Goal: Information Seeking & Learning: Learn about a topic

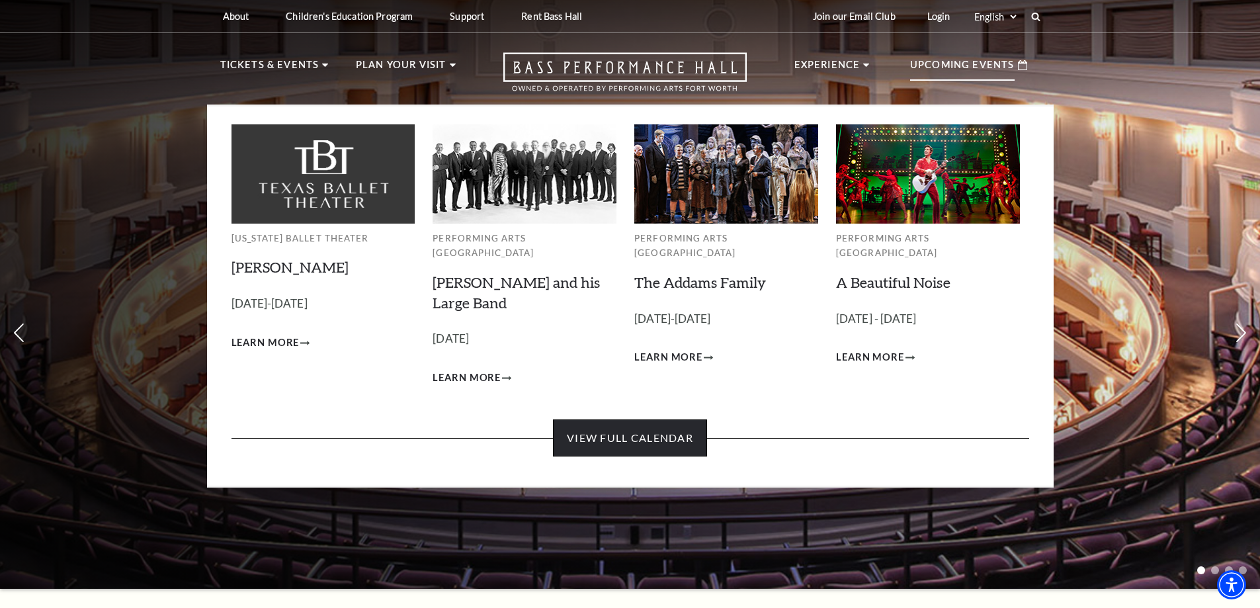
click at [620, 438] on link "View Full Calendar" at bounding box center [630, 437] width 154 height 37
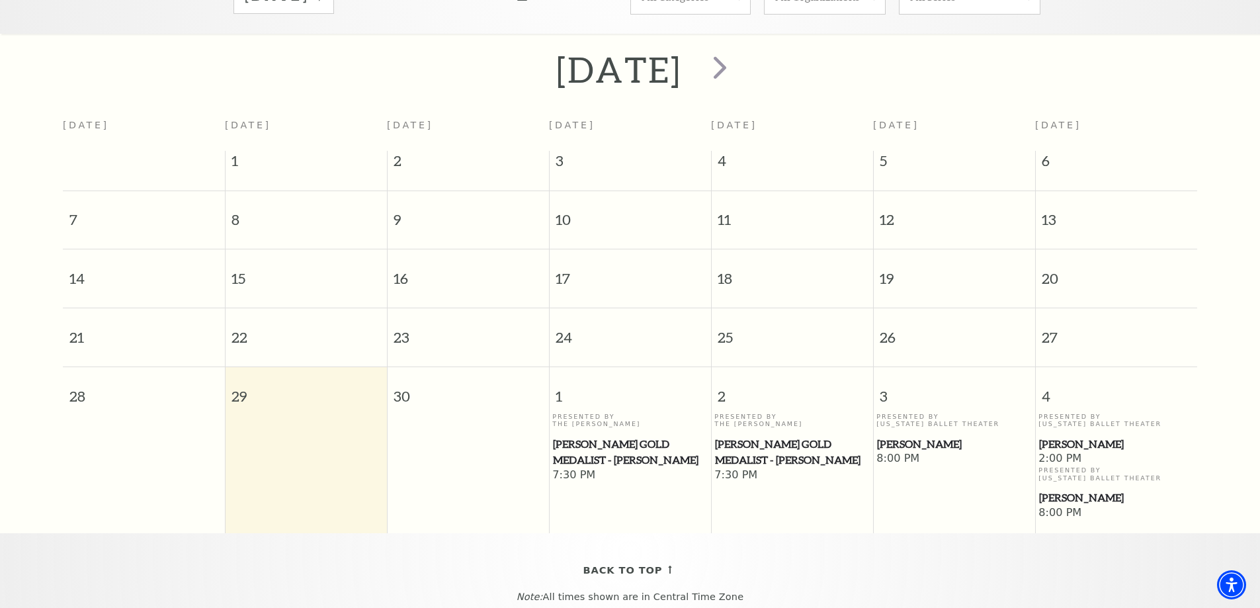
scroll to position [118, 0]
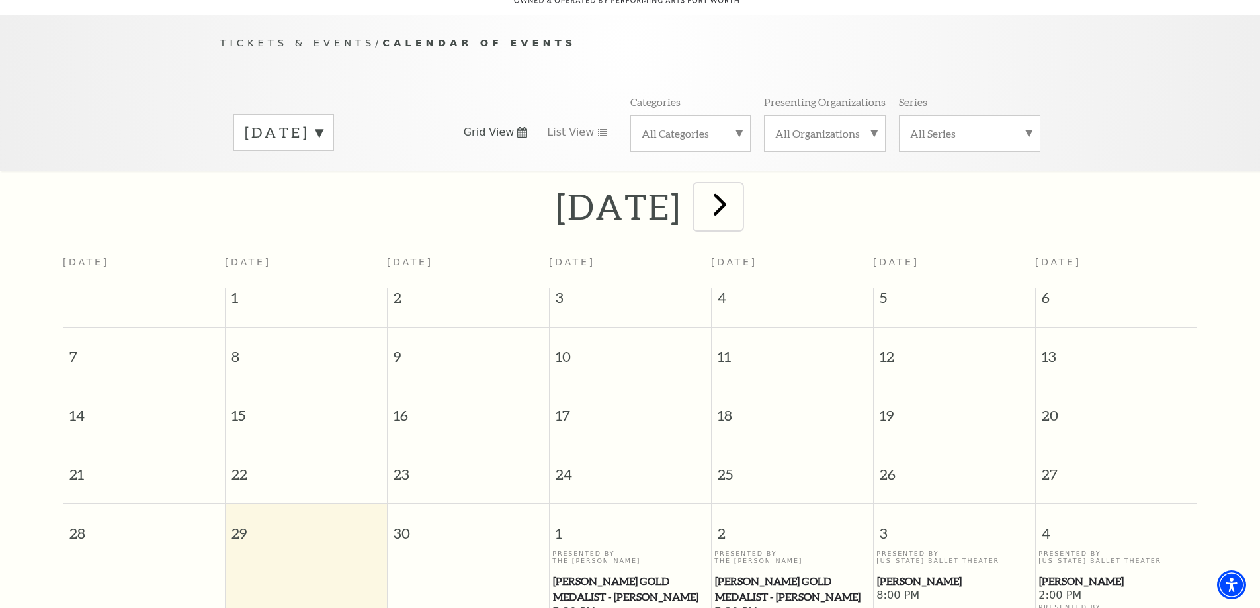
click at [739, 185] on span "next" at bounding box center [720, 204] width 38 height 38
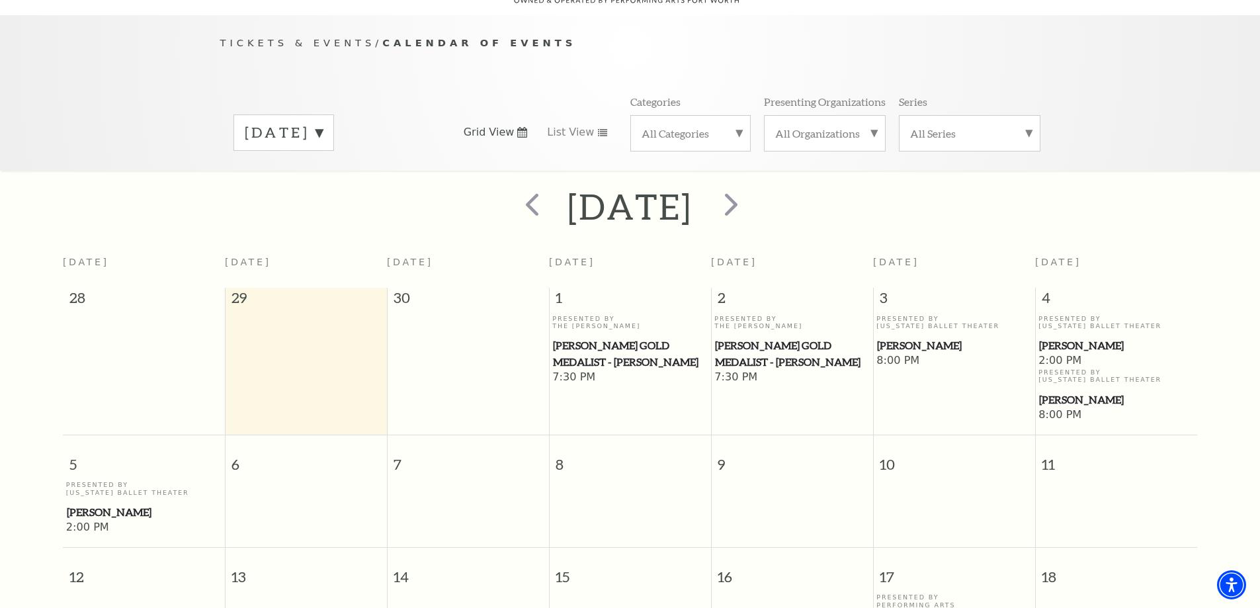
scroll to position [117, 0]
click at [750, 202] on span "next" at bounding box center [731, 205] width 38 height 38
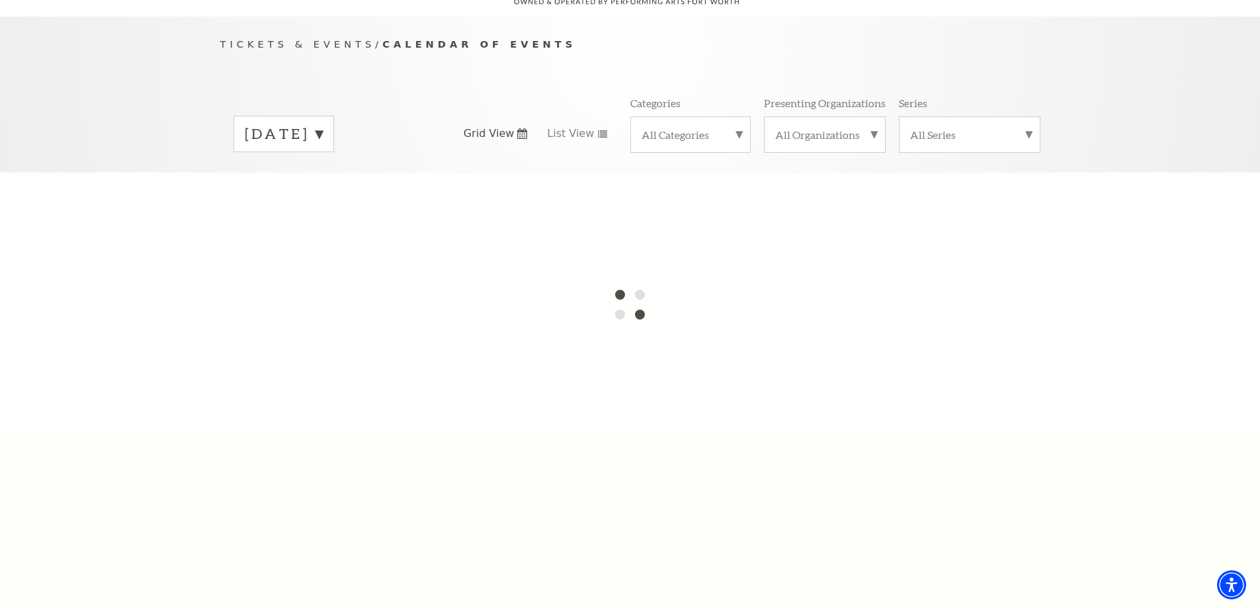
click at [323, 124] on label "October 2025" at bounding box center [284, 134] width 78 height 21
click at [331, 197] on div at bounding box center [630, 304] width 1260 height 265
click at [560, 224] on div at bounding box center [630, 304] width 1260 height 265
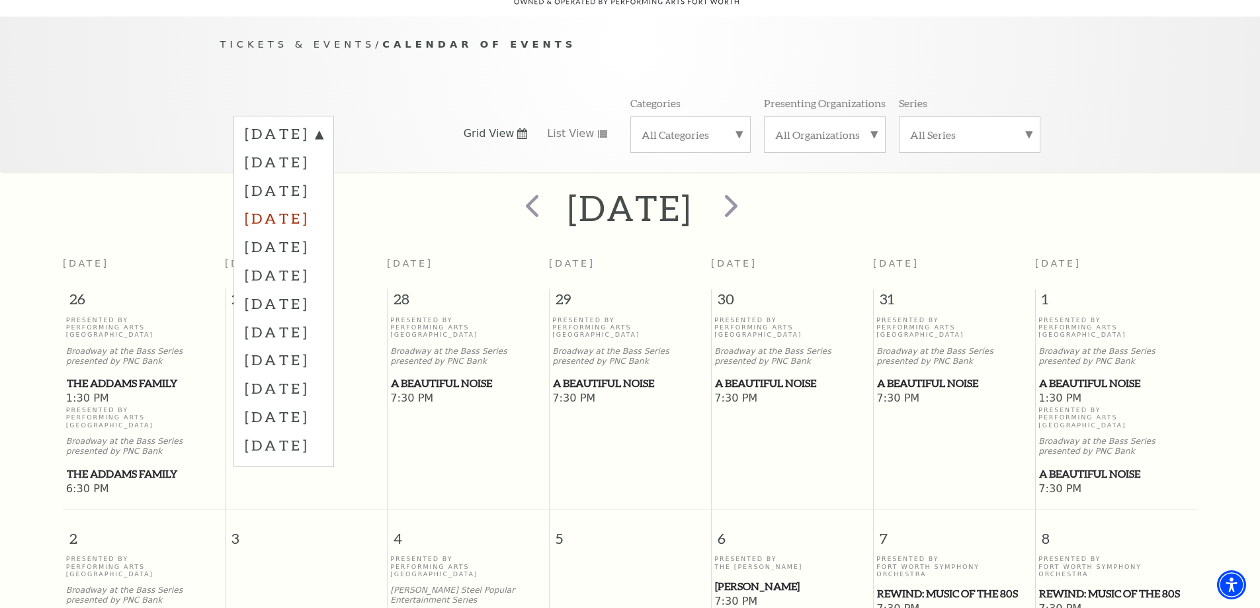
click at [312, 204] on label "December 2025" at bounding box center [284, 218] width 78 height 28
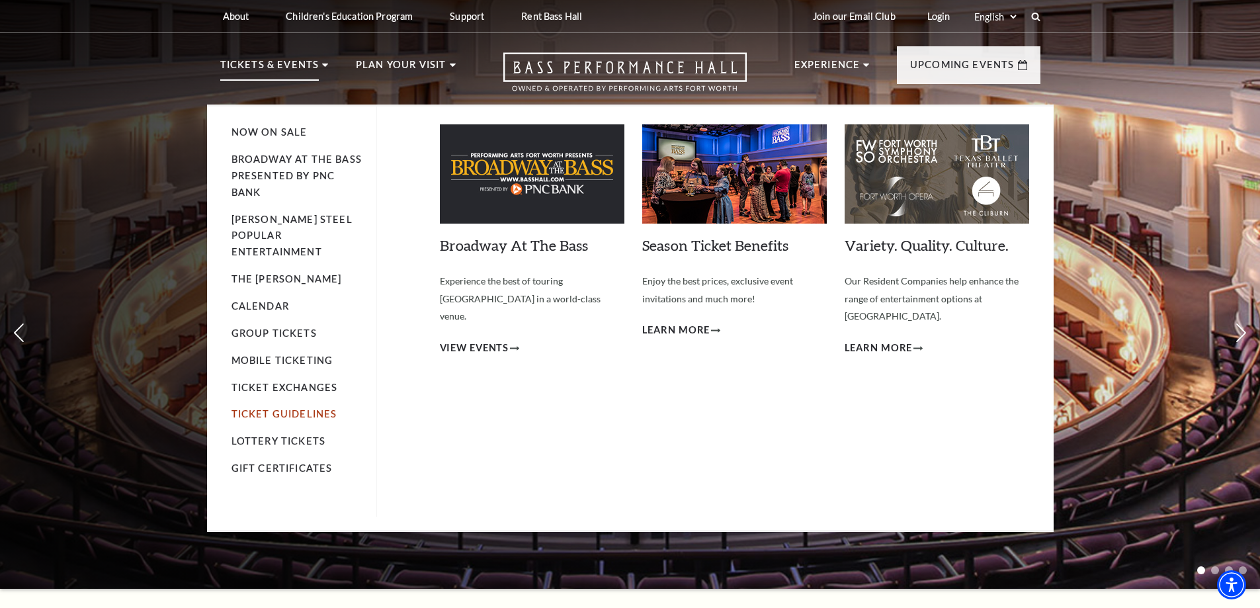
click at [294, 408] on link "Ticket Guidelines" at bounding box center [284, 413] width 106 height 11
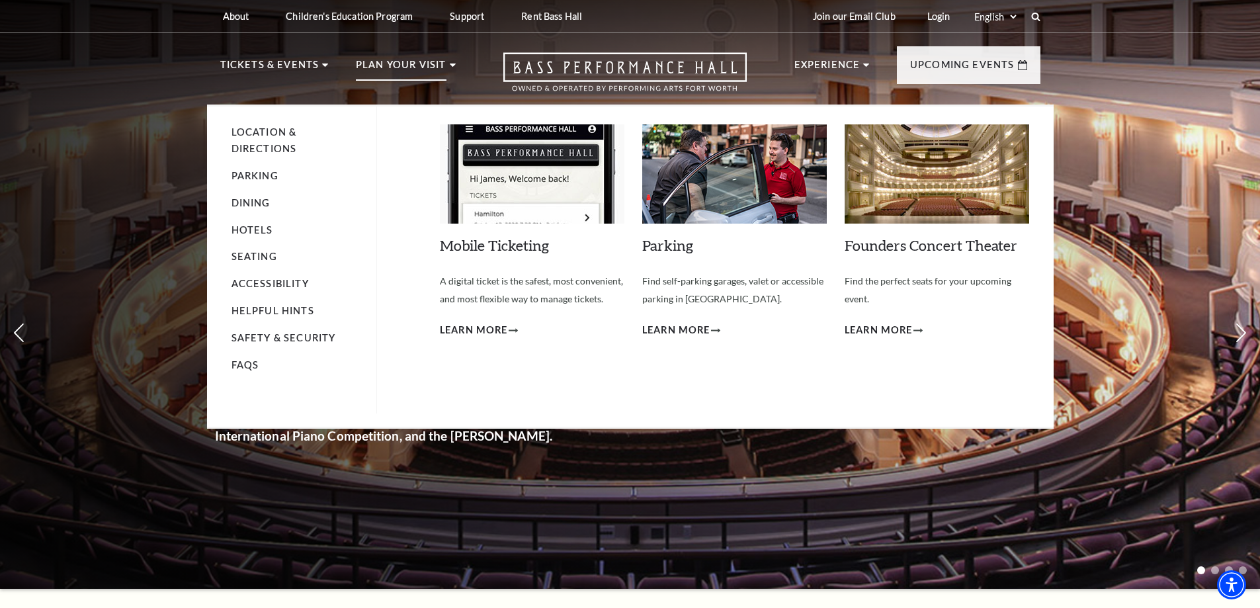
click at [245, 251] on li "Seating" at bounding box center [297, 257] width 132 height 17
click at [243, 256] on link "Seating" at bounding box center [254, 256] width 46 height 11
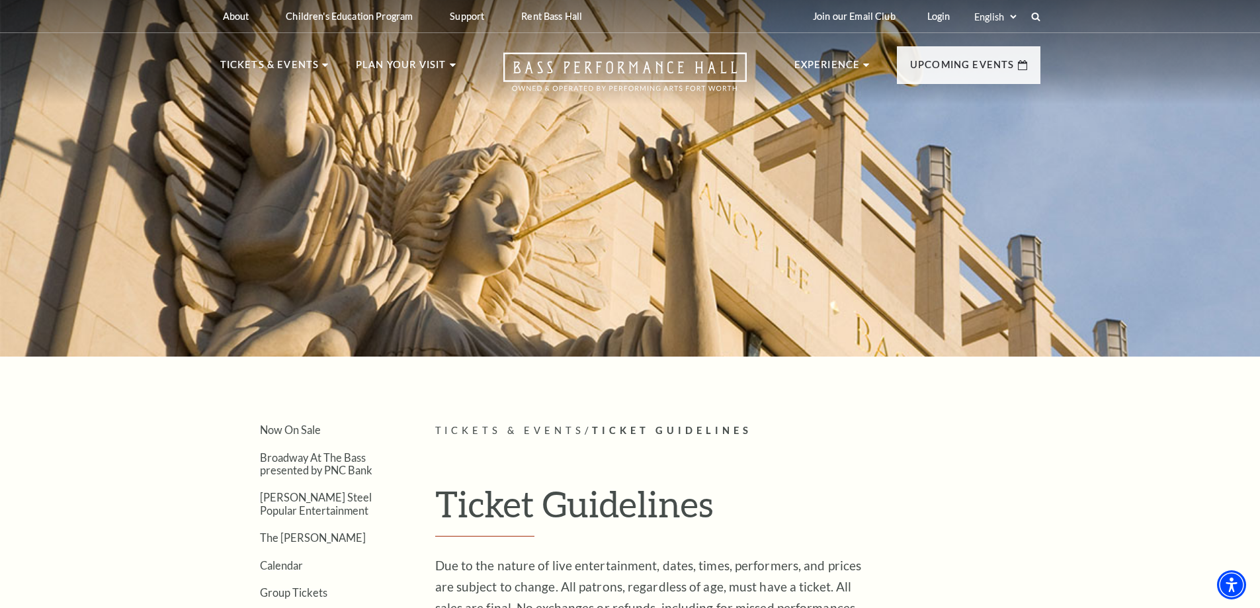
drag, startPoint x: 509, startPoint y: 352, endPoint x: 503, endPoint y: 335, distance: 18.0
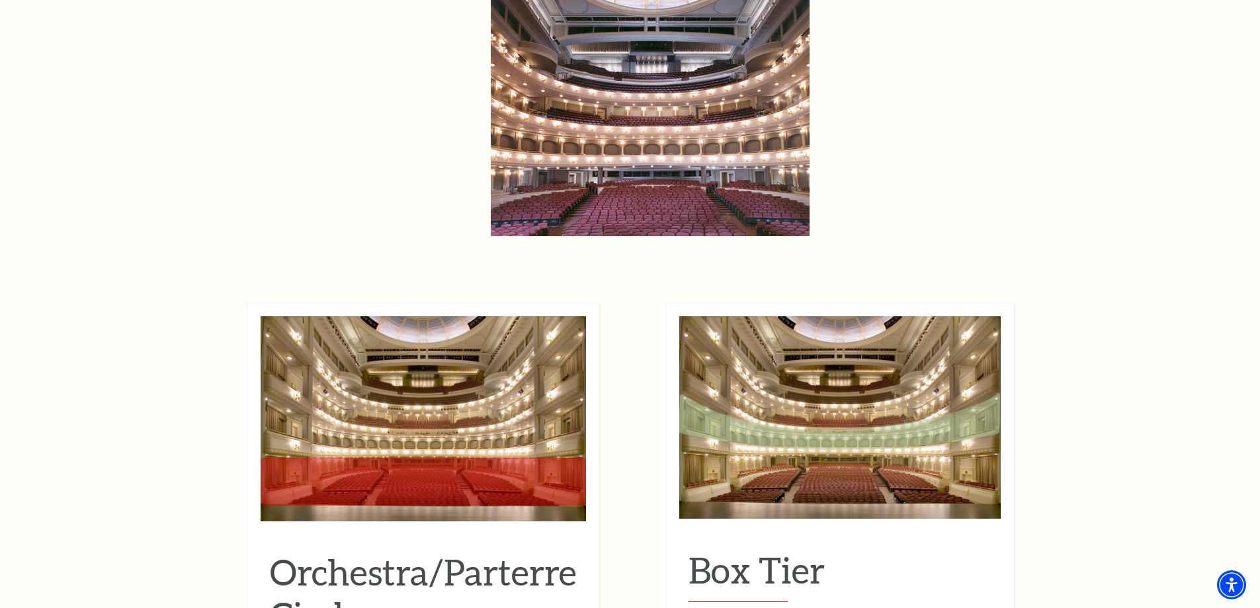
scroll to position [992, 0]
